Goal: Navigation & Orientation: Find specific page/section

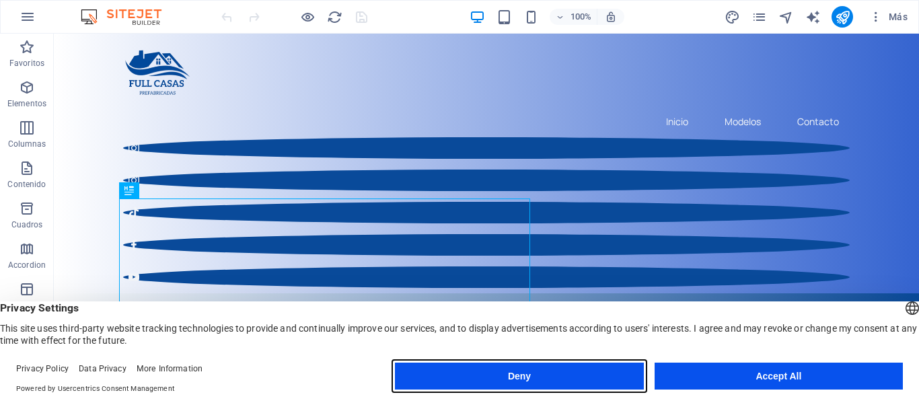
click at [583, 380] on button "Deny" at bounding box center [519, 376] width 248 height 27
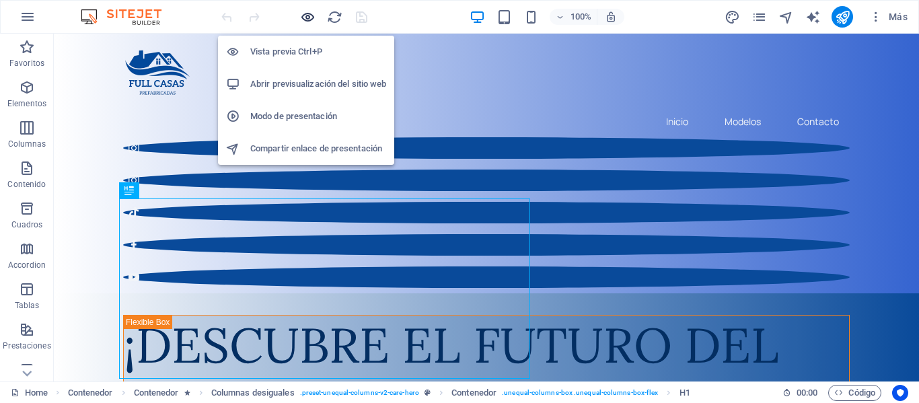
click at [306, 13] on icon "button" at bounding box center [307, 16] width 15 height 15
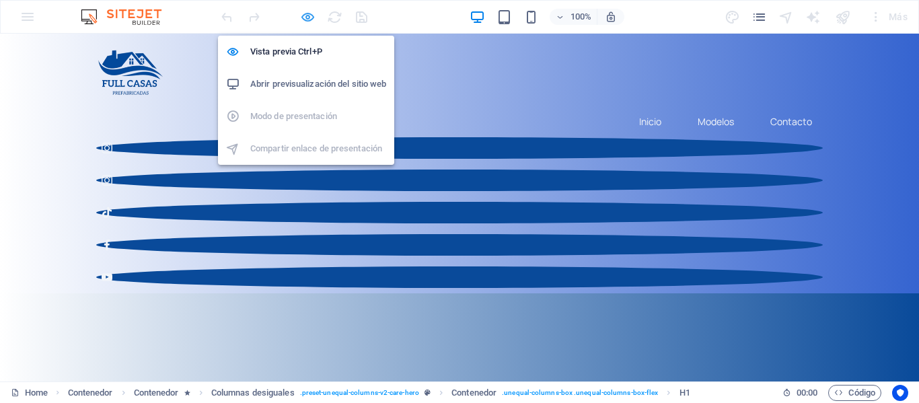
click at [306, 13] on icon "button" at bounding box center [307, 16] width 15 height 15
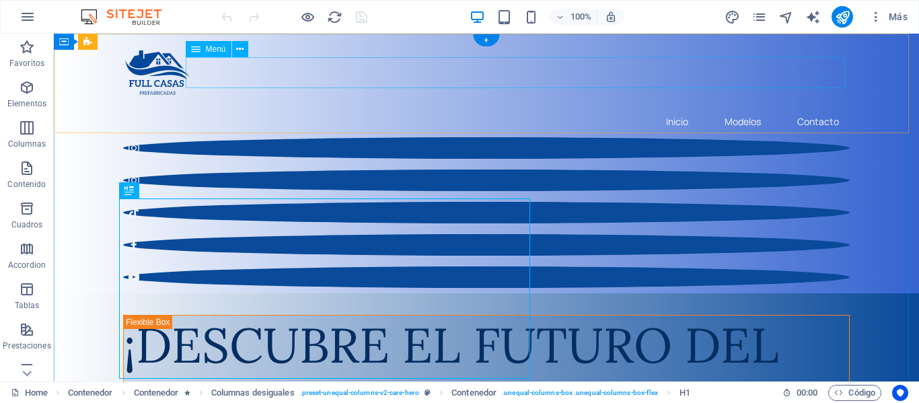
click at [738, 106] on nav "Inicio Modelos Contacto" at bounding box center [486, 121] width 727 height 31
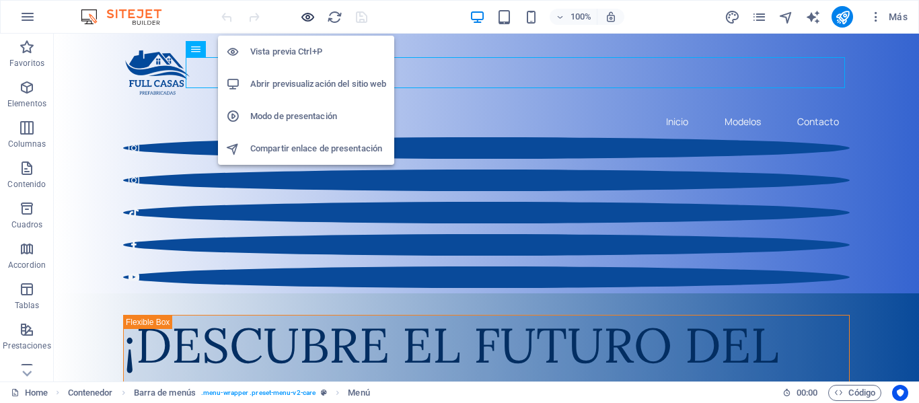
click at [309, 17] on icon "button" at bounding box center [307, 16] width 15 height 15
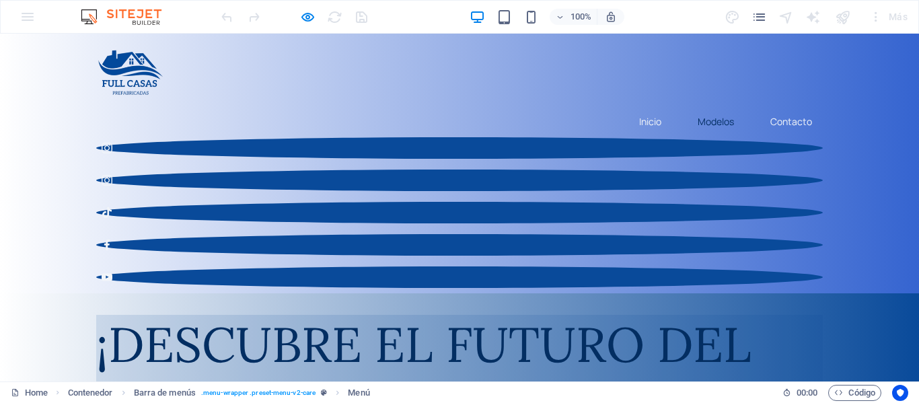
click at [717, 106] on link "Modelos" at bounding box center [716, 121] width 58 height 31
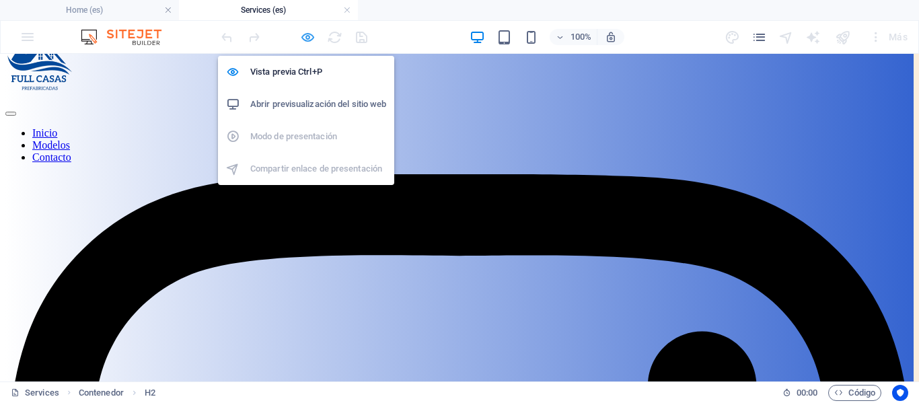
click at [307, 32] on icon "button" at bounding box center [307, 37] width 15 height 15
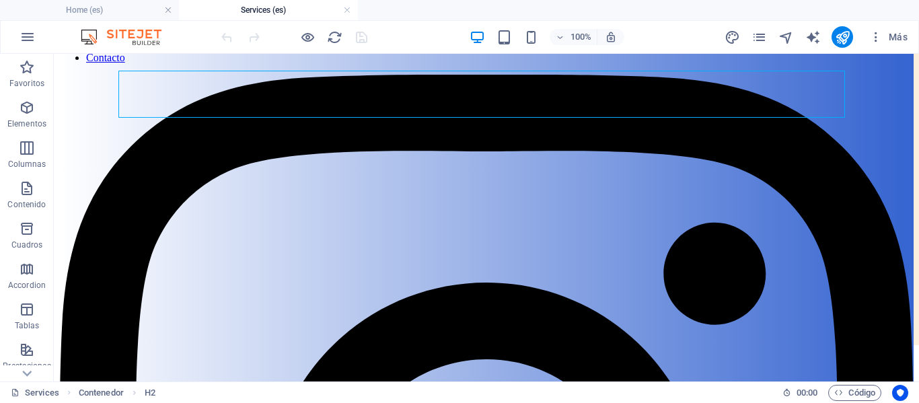
scroll to position [137, 0]
